Goal: Task Accomplishment & Management: Manage account settings

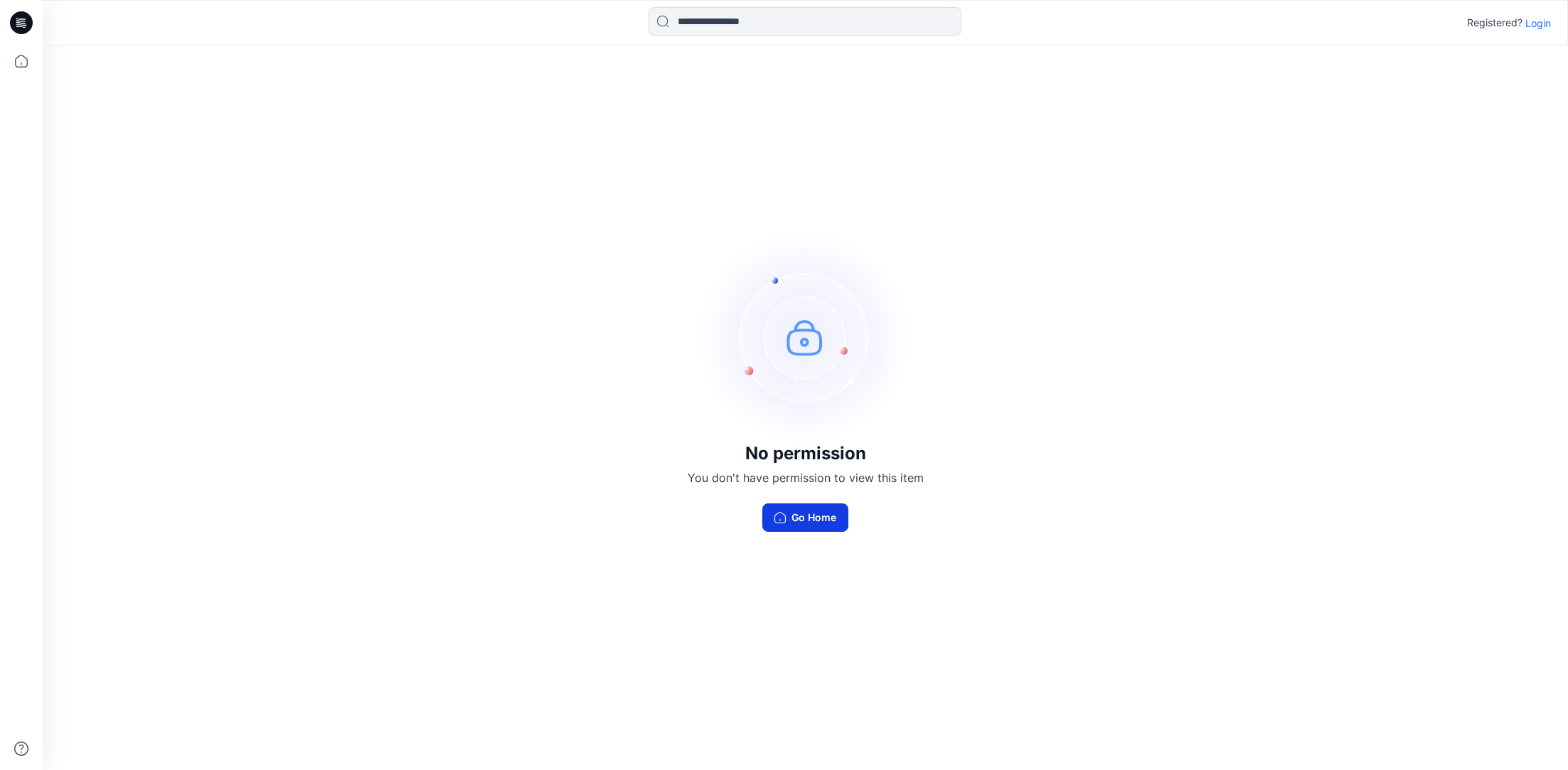
click at [818, 522] on button "Go Home" at bounding box center [806, 517] width 86 height 28
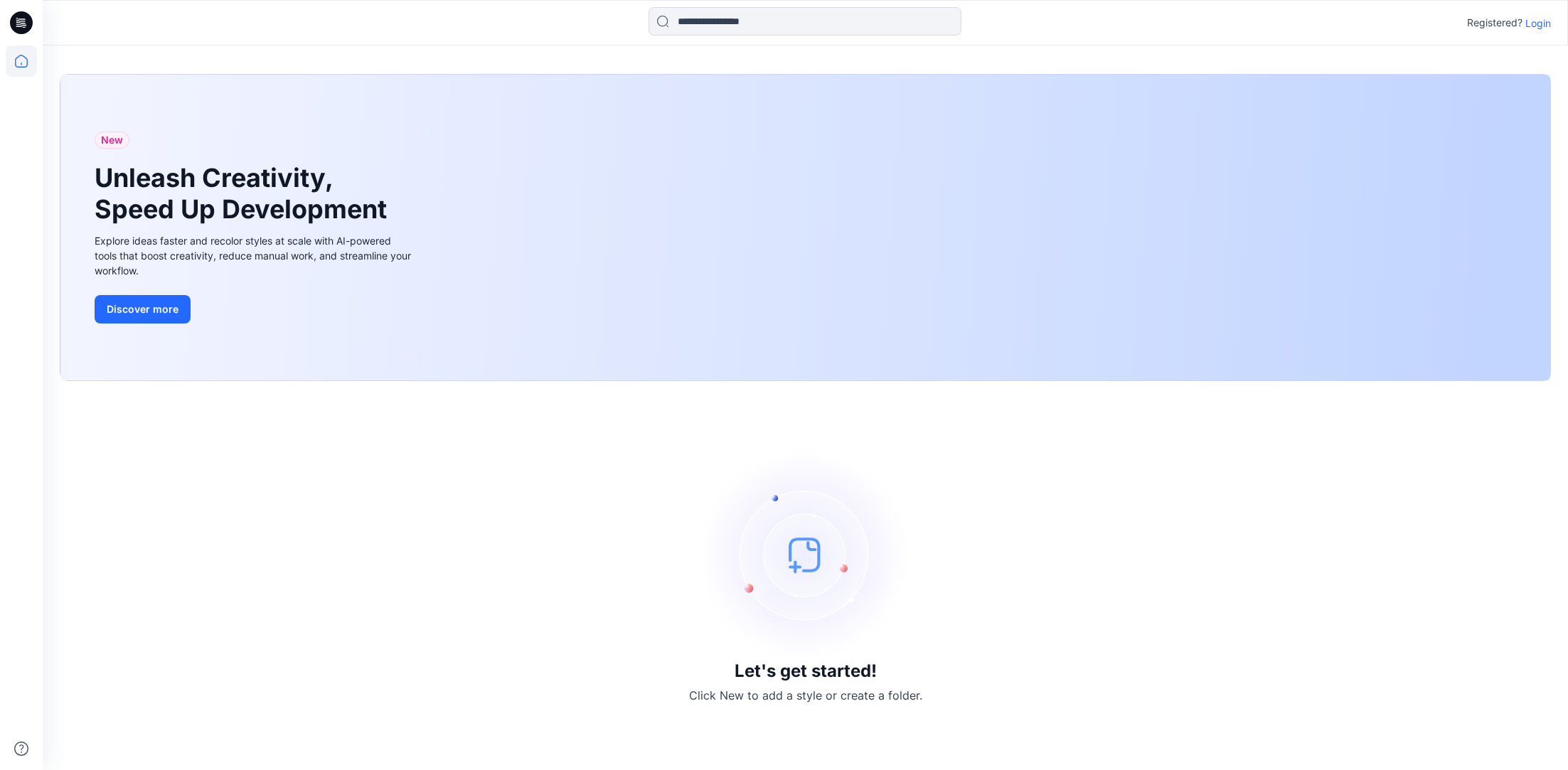
click at [1540, 22] on p "Login" at bounding box center [1538, 22] width 25 height 15
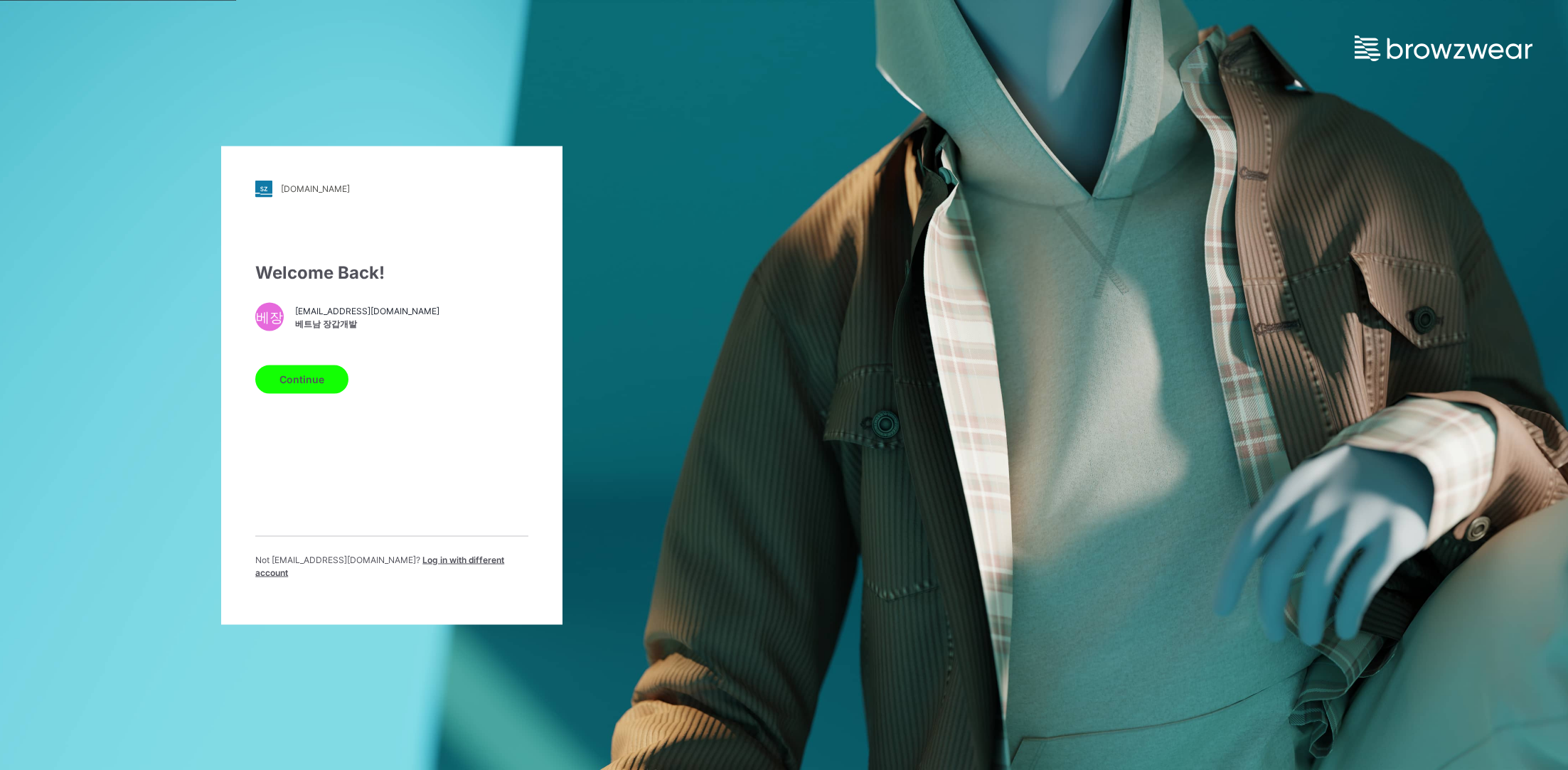
click at [293, 379] on button "Continue" at bounding box center [302, 378] width 93 height 28
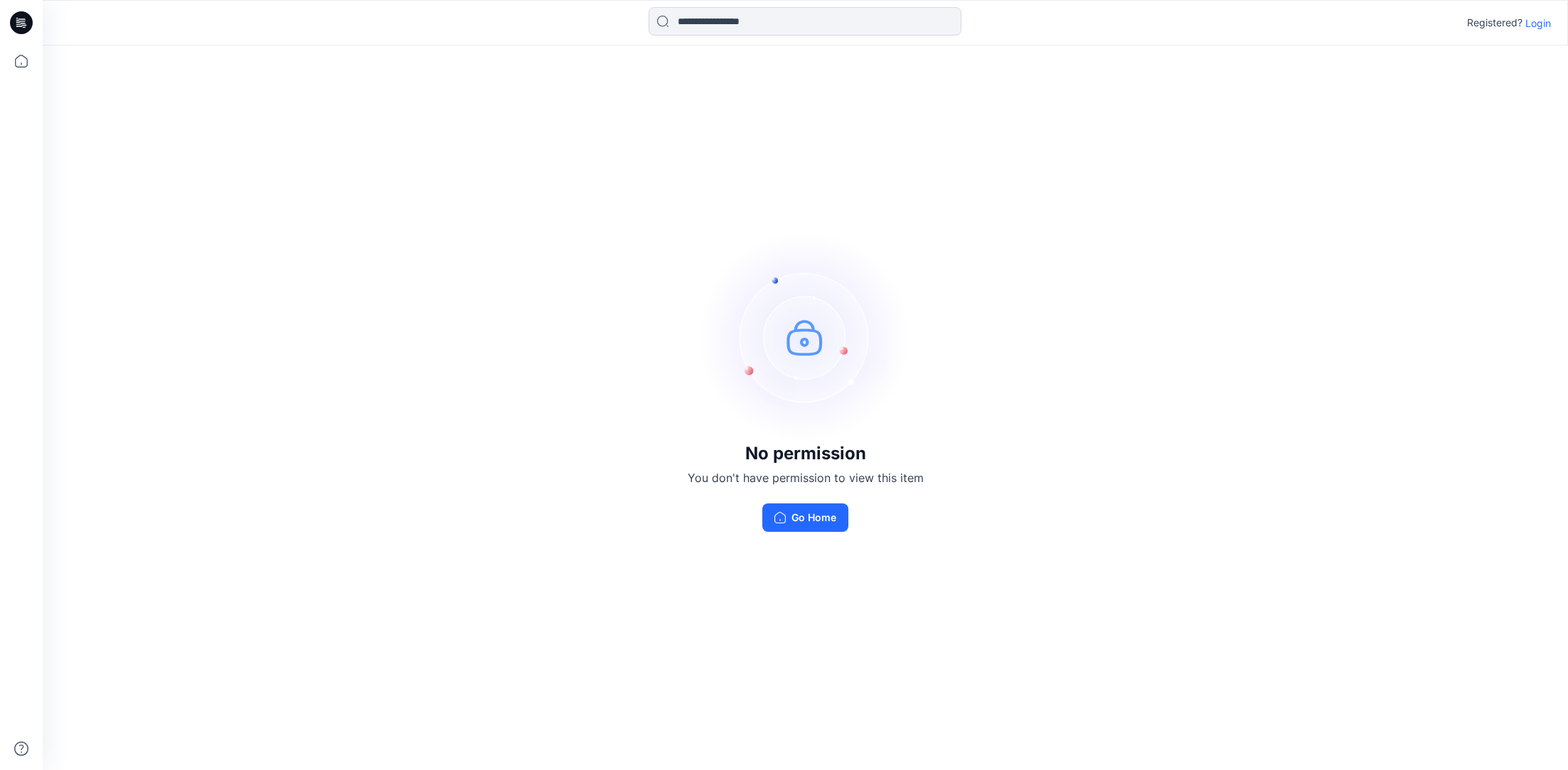
click at [1548, 22] on p "Login" at bounding box center [1538, 22] width 25 height 15
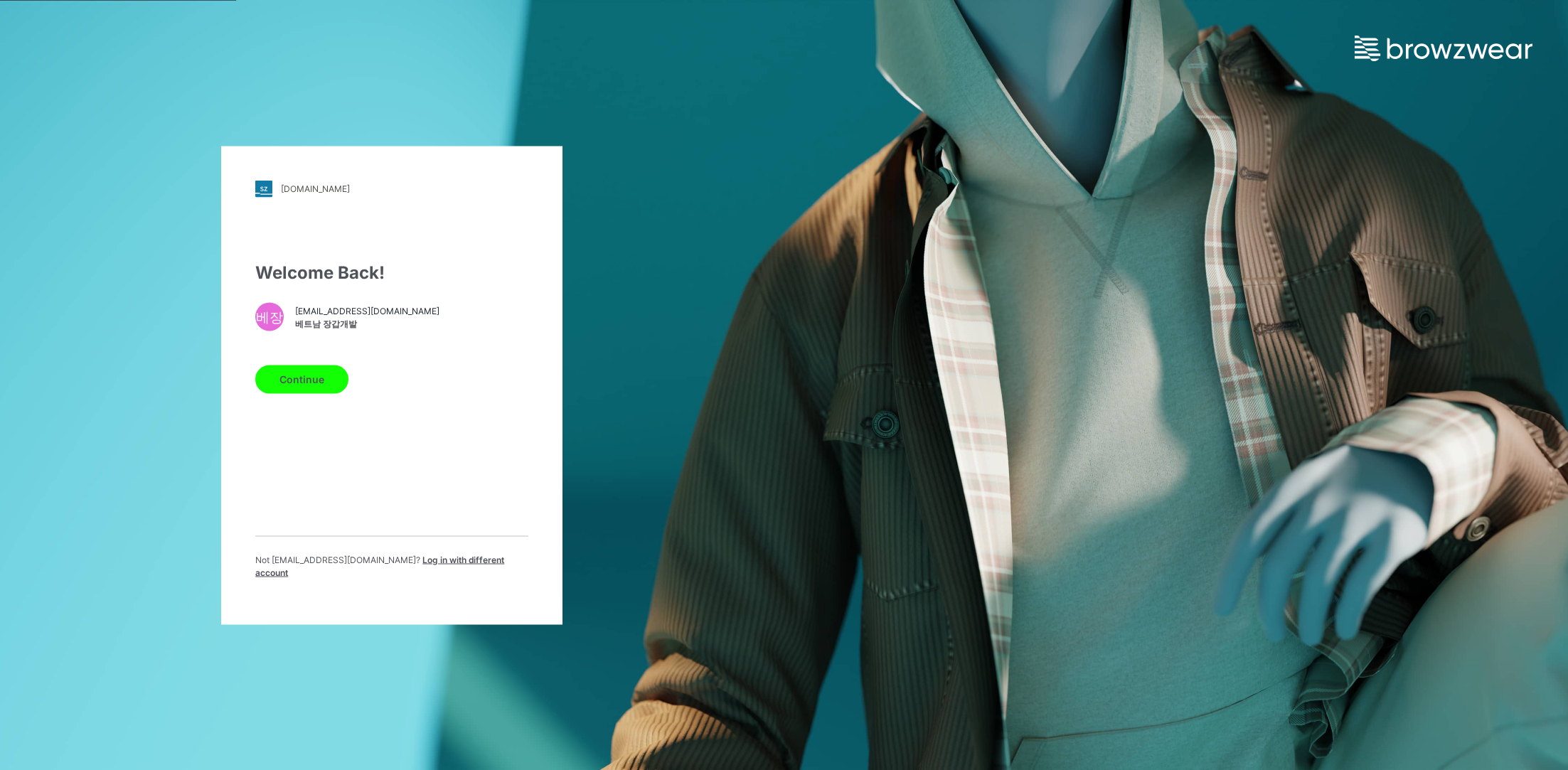
click at [292, 385] on button "Continue" at bounding box center [302, 378] width 93 height 28
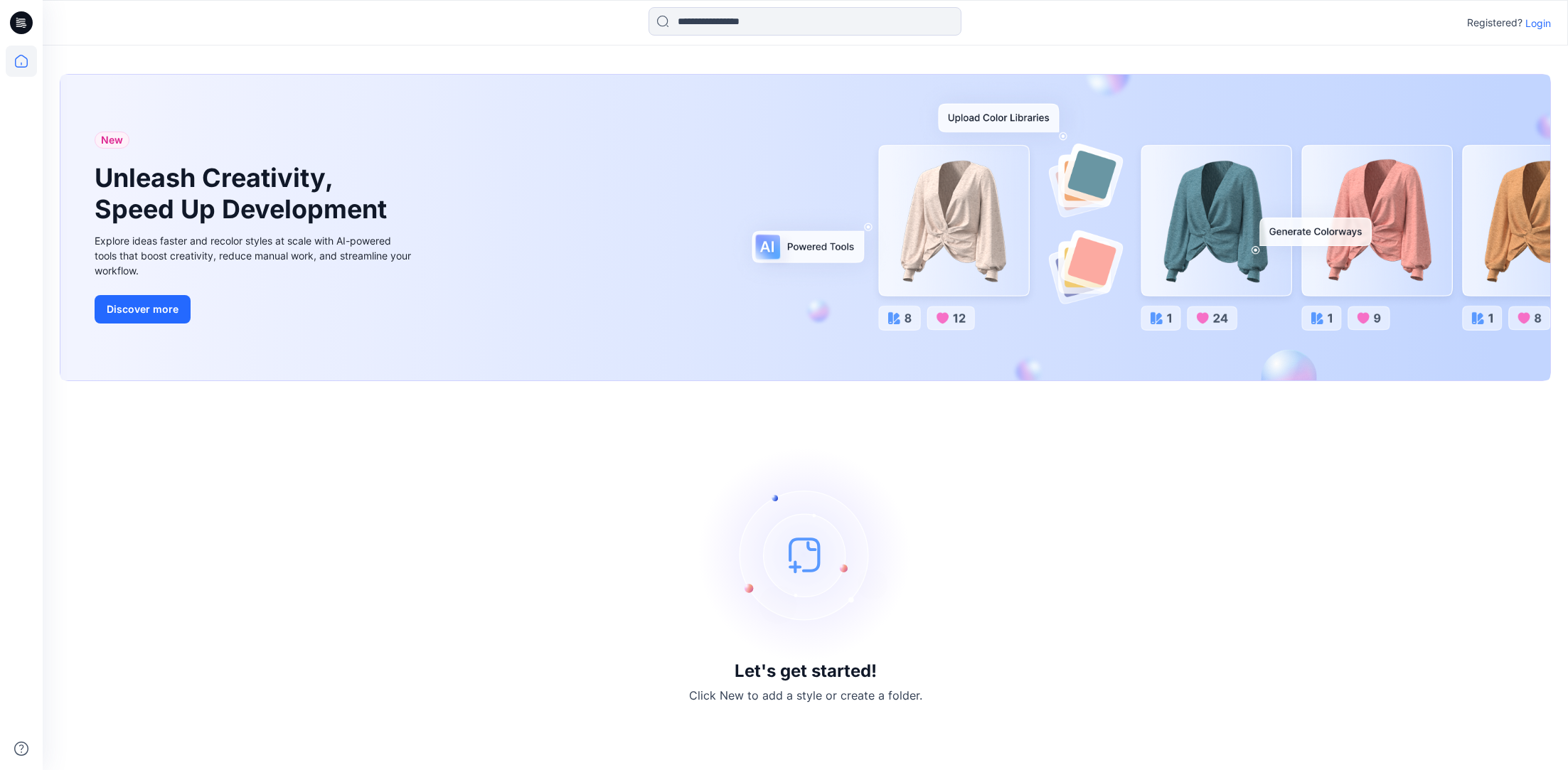
click at [1538, 22] on p "Login" at bounding box center [1538, 22] width 25 height 15
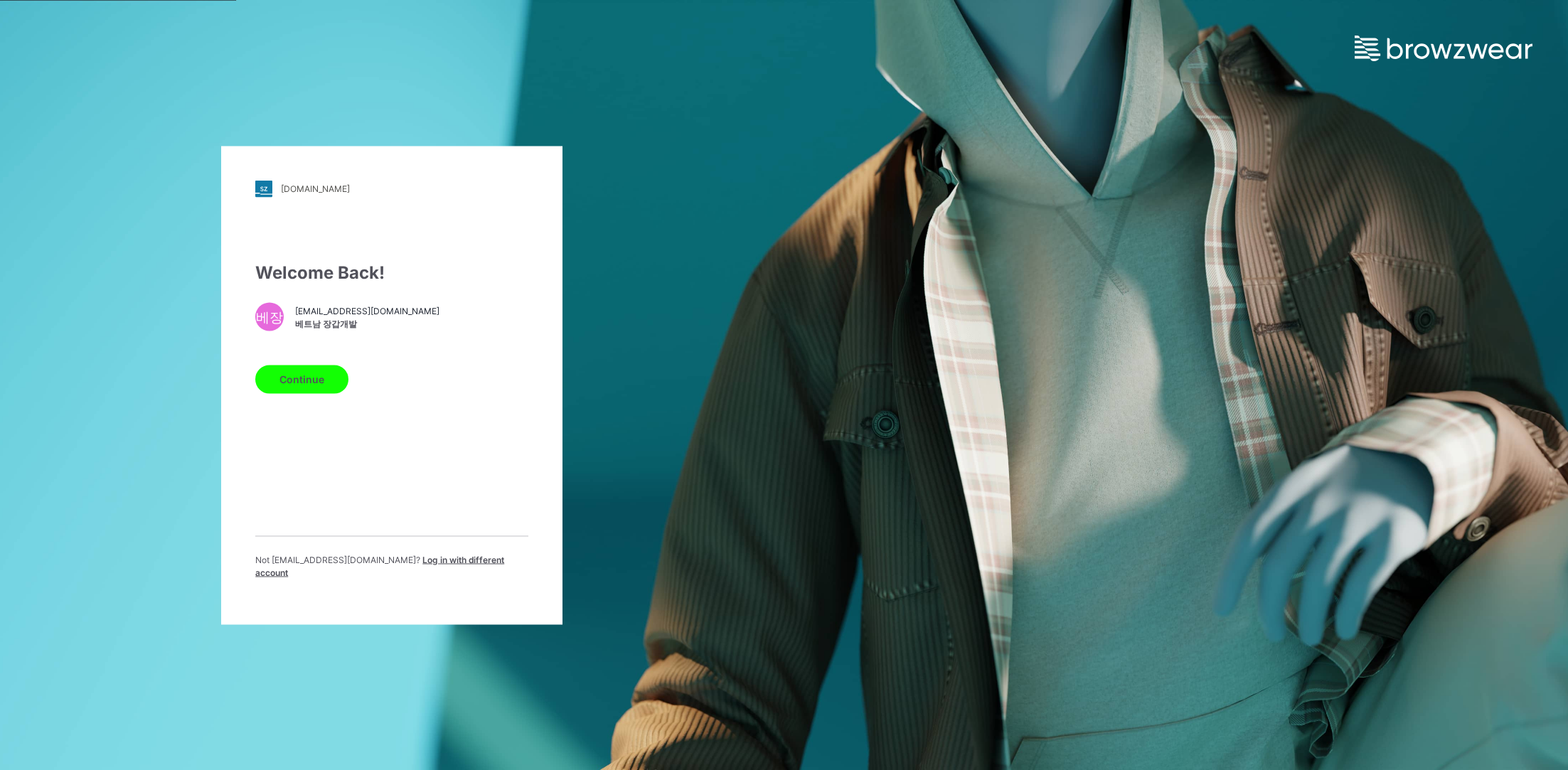
click at [302, 388] on button "Continue" at bounding box center [302, 378] width 93 height 28
